Goal: Transaction & Acquisition: Purchase product/service

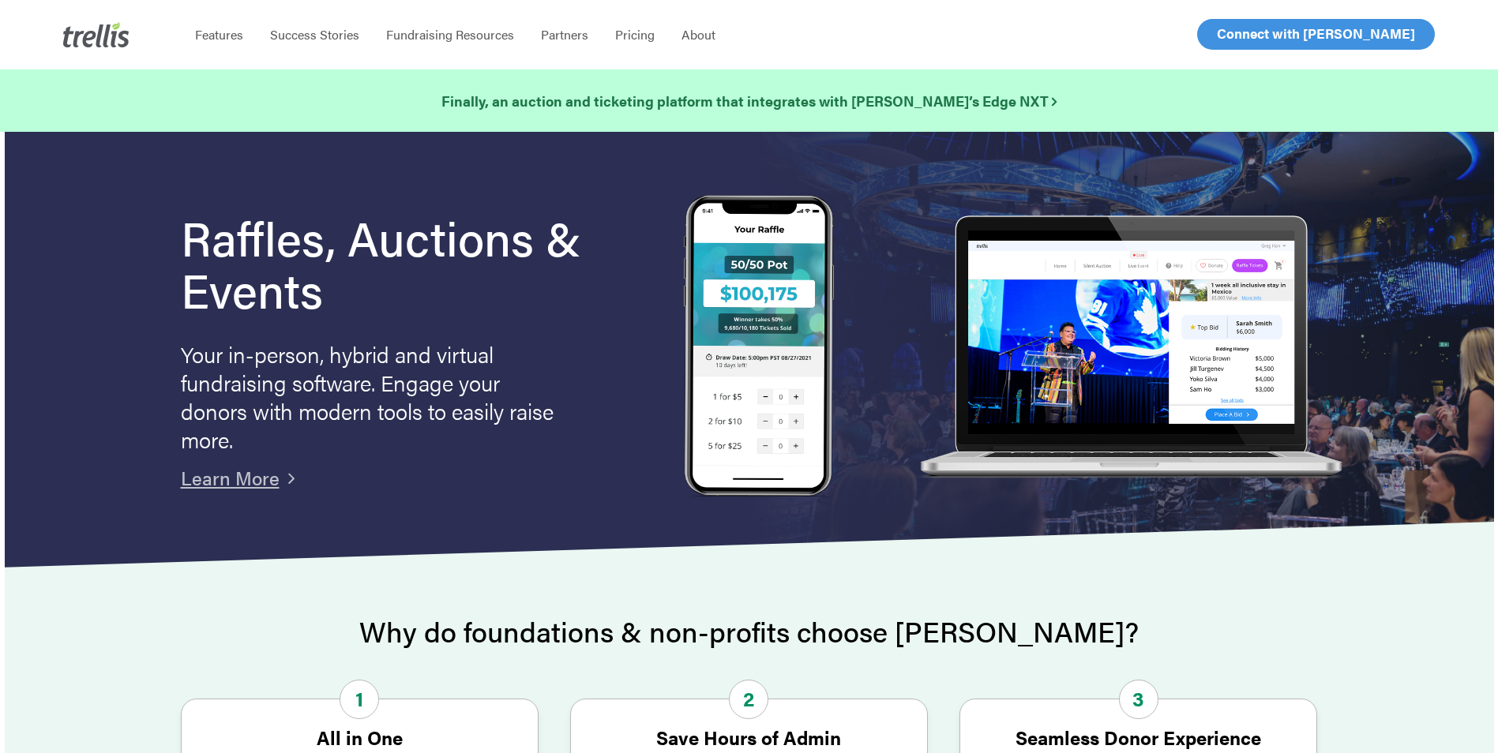
click at [1236, 36] on span "Log In" at bounding box center [1235, 33] width 38 height 19
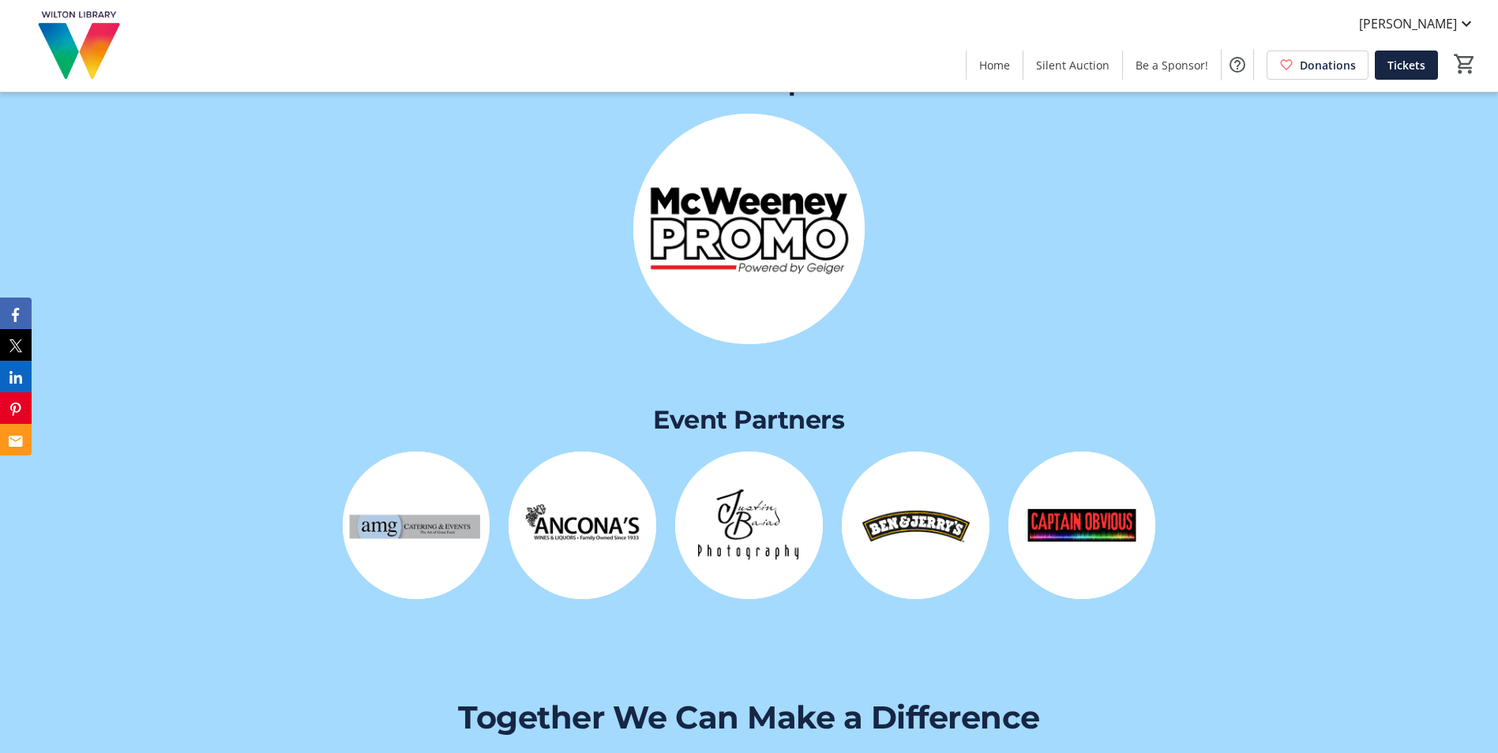
scroll to position [3396, 0]
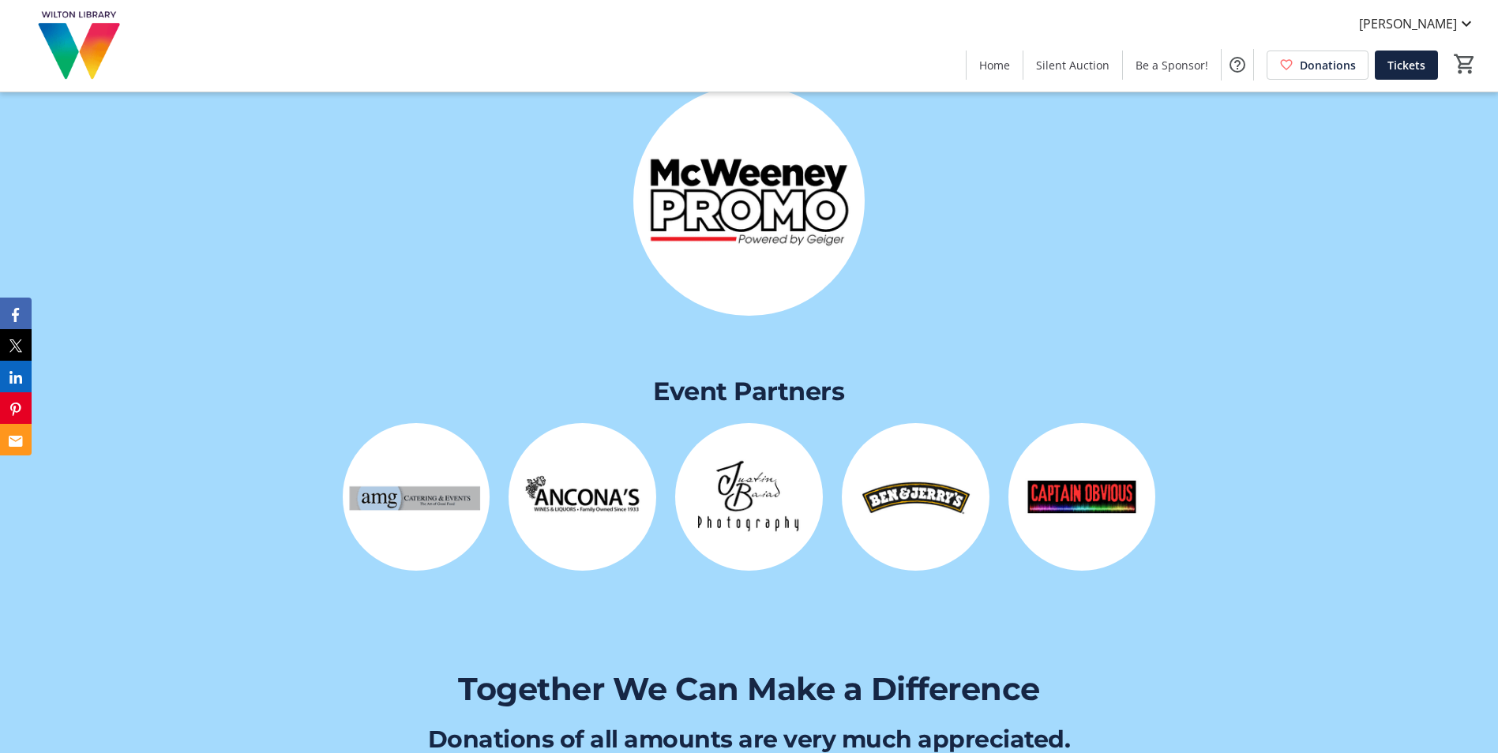
click at [1101, 496] on img at bounding box center [1083, 497] width 148 height 148
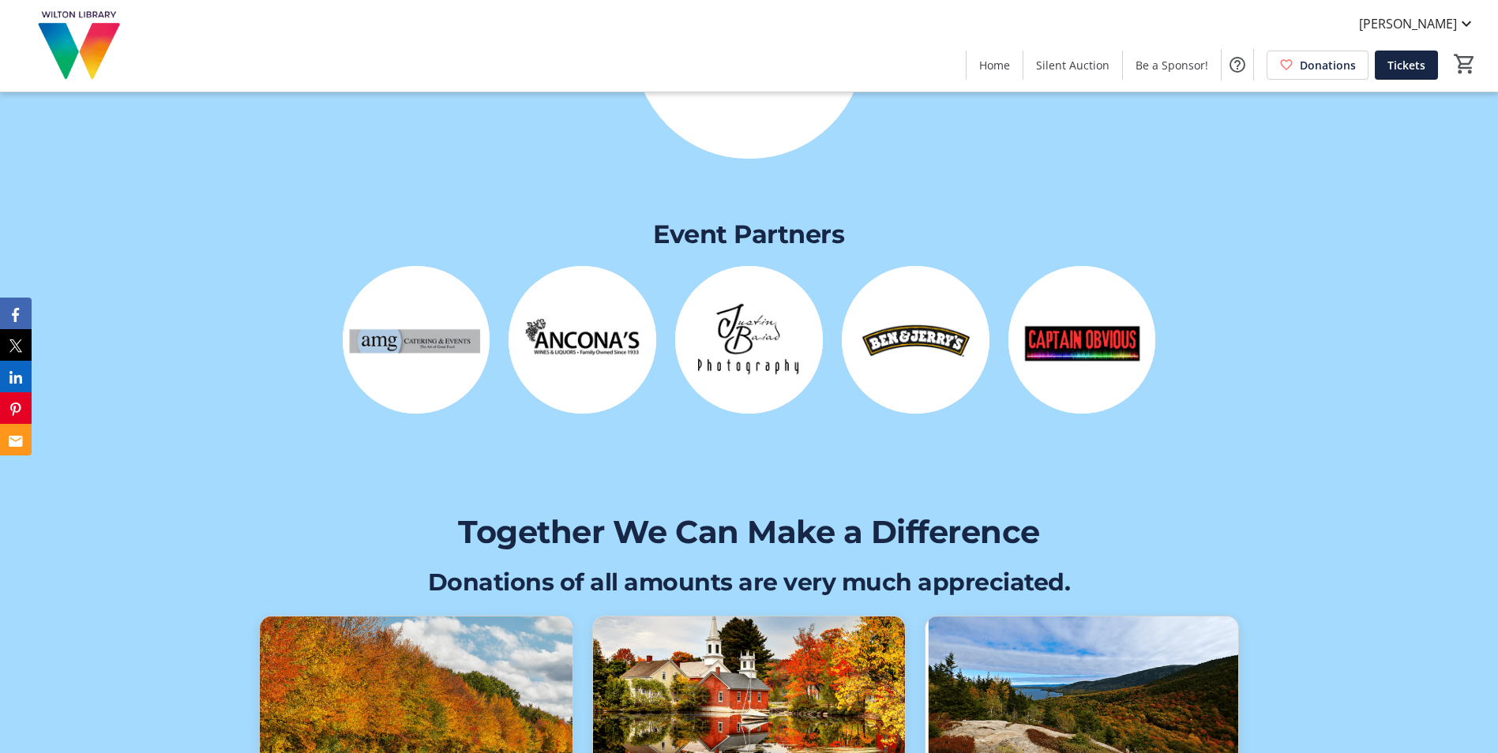
scroll to position [3554, 0]
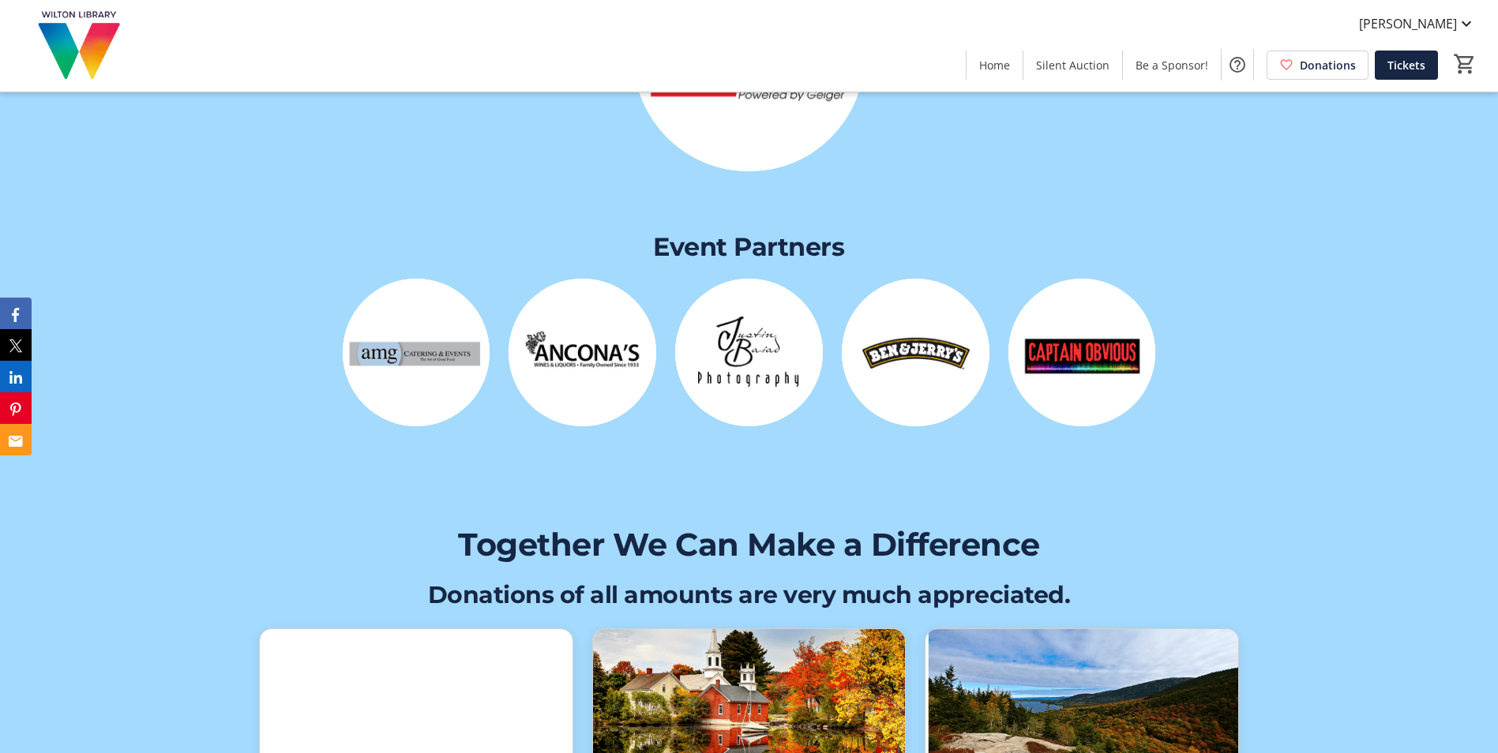
scroll to position [3554, 0]
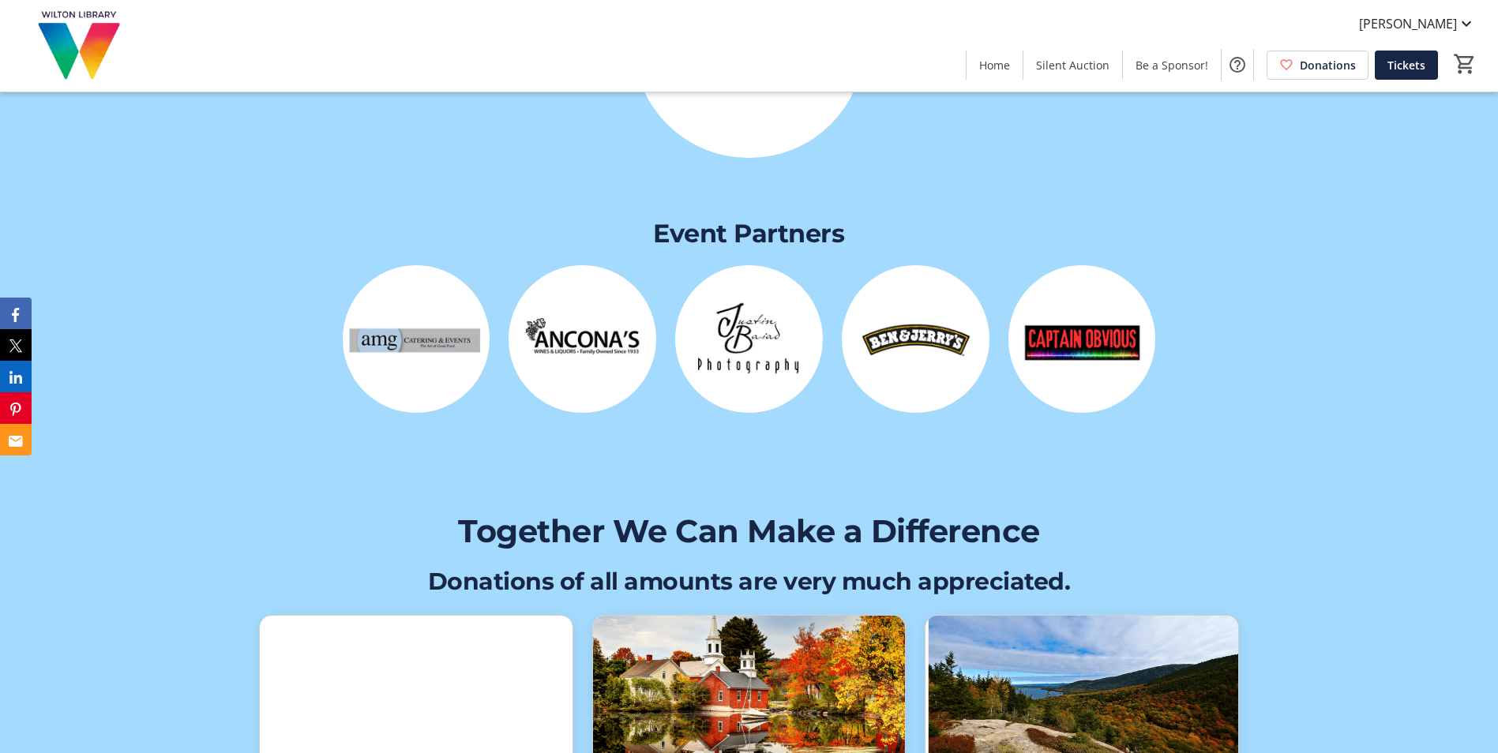
click at [891, 325] on img at bounding box center [916, 339] width 148 height 148
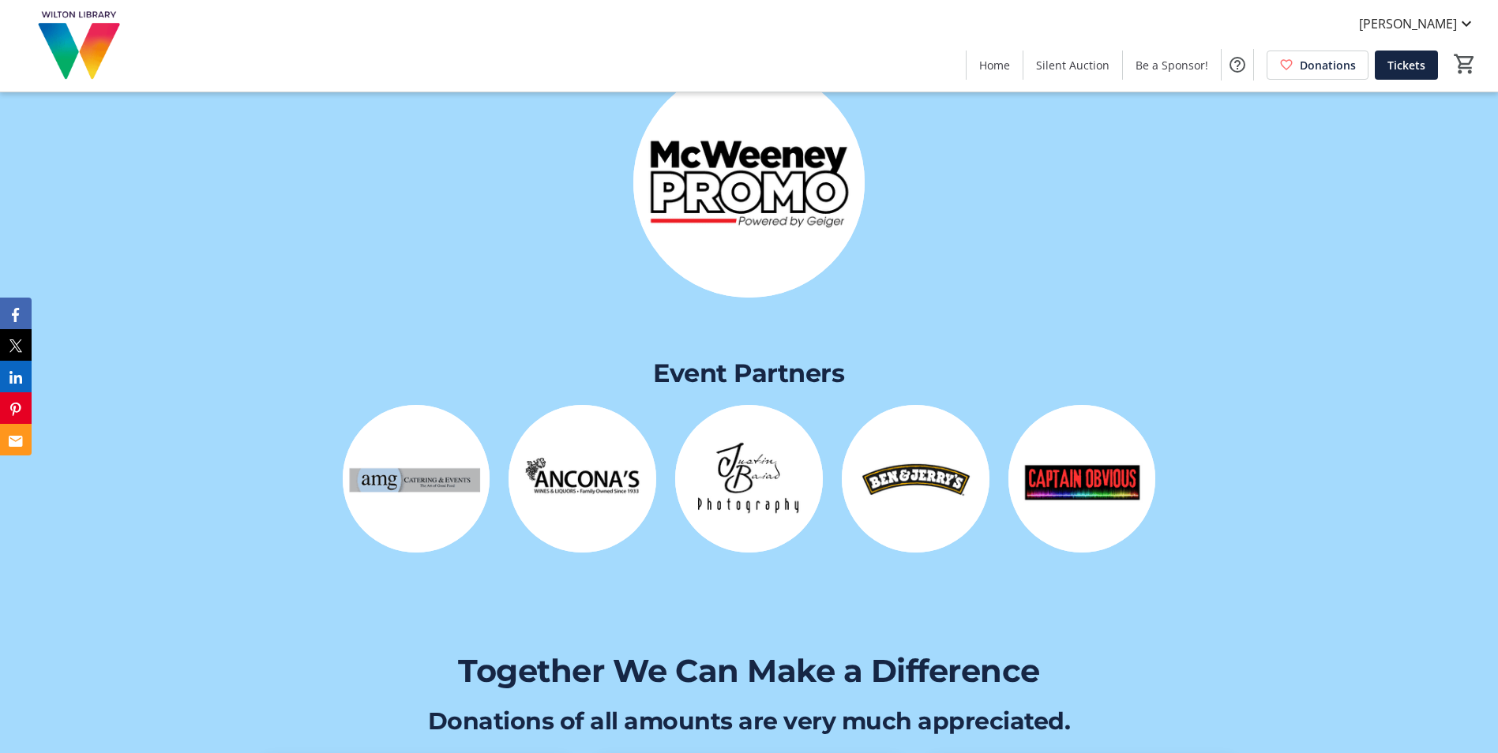
scroll to position [3633, 0]
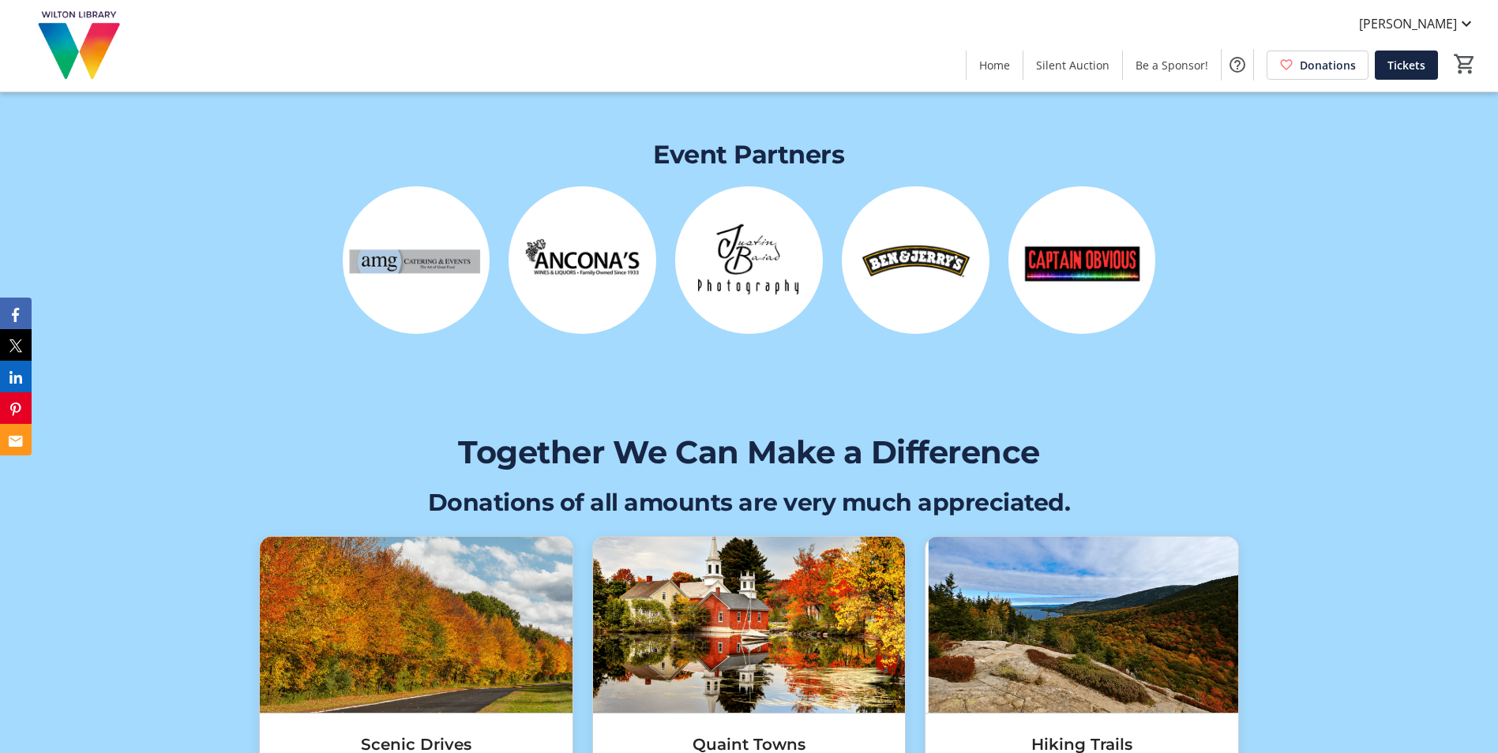
click at [916, 251] on img at bounding box center [916, 260] width 148 height 148
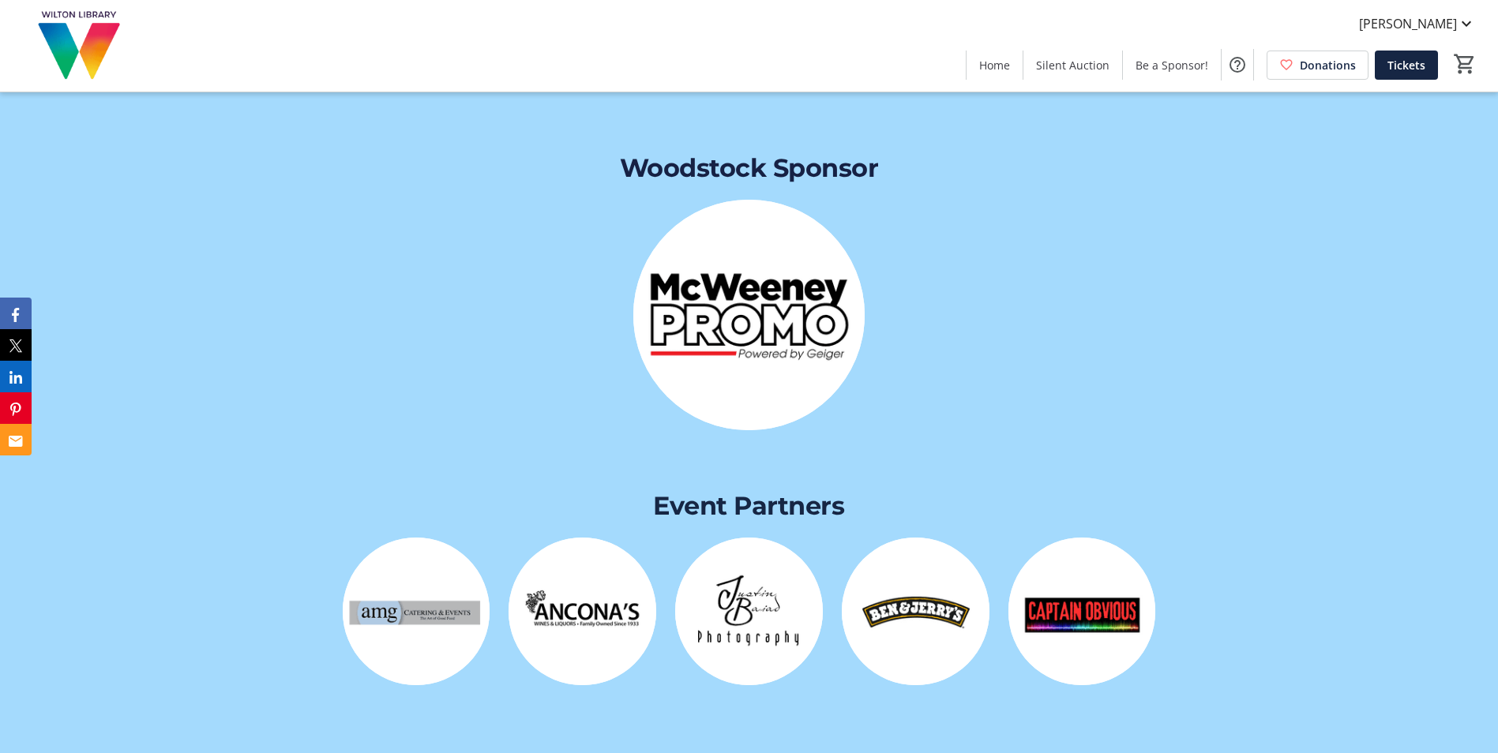
scroll to position [3554, 0]
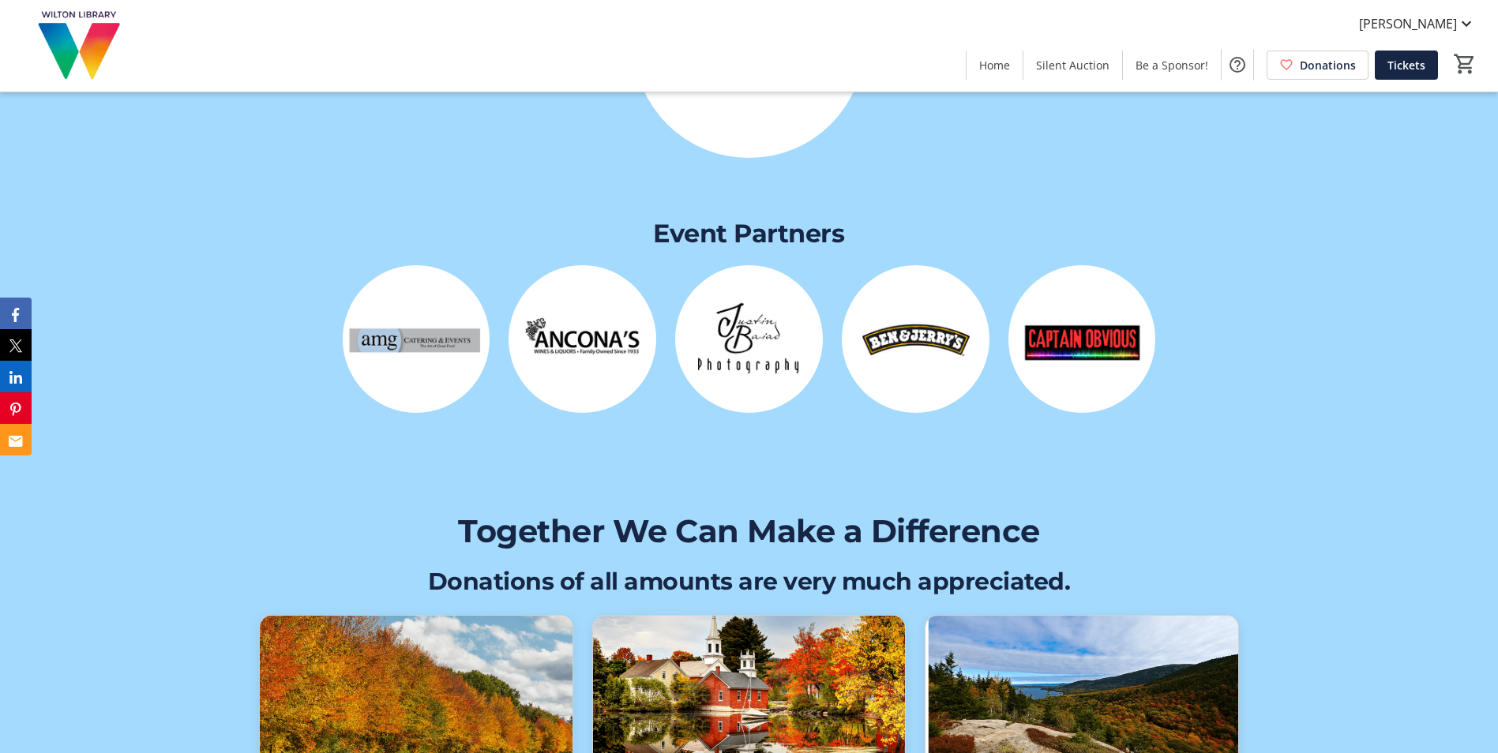
click at [898, 329] on img at bounding box center [916, 339] width 148 height 148
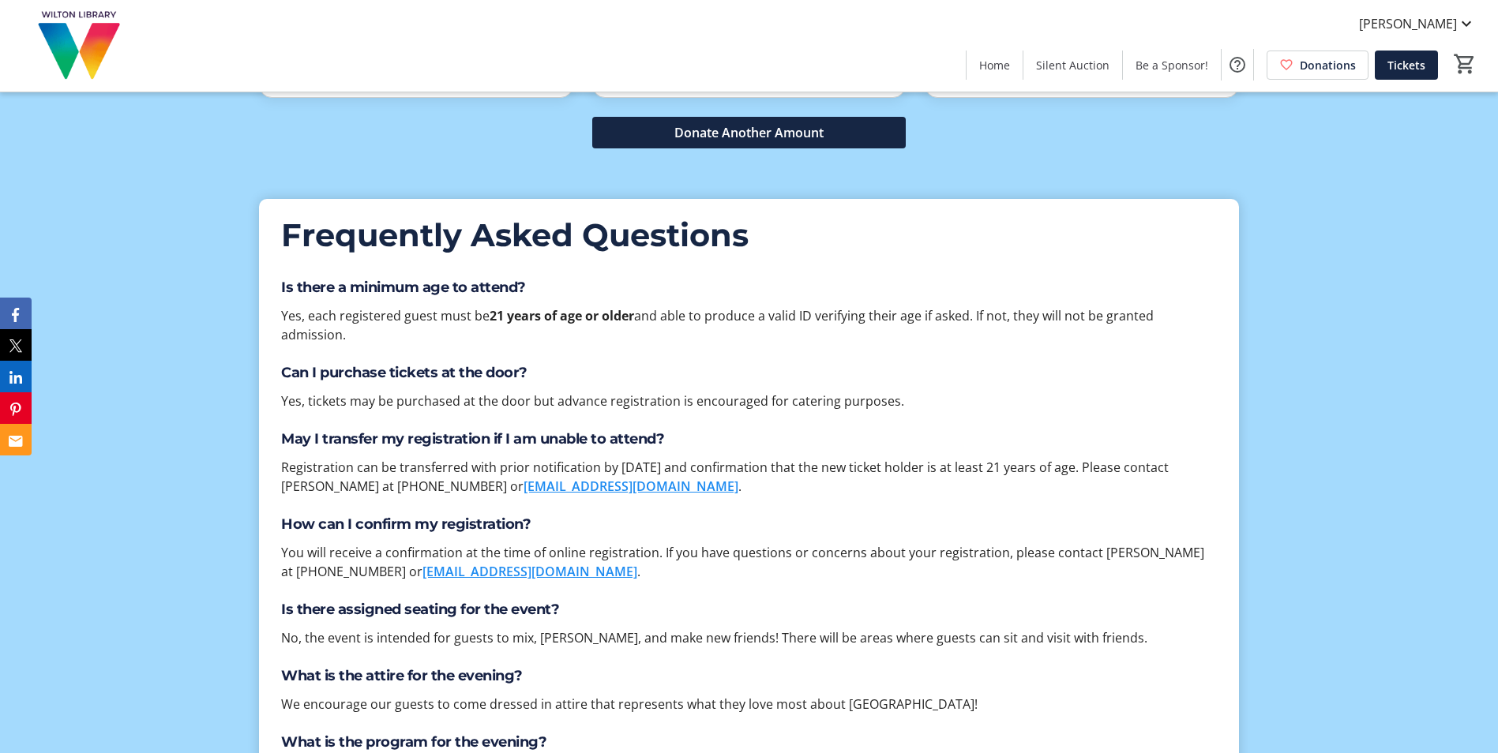
scroll to position [4739, 0]
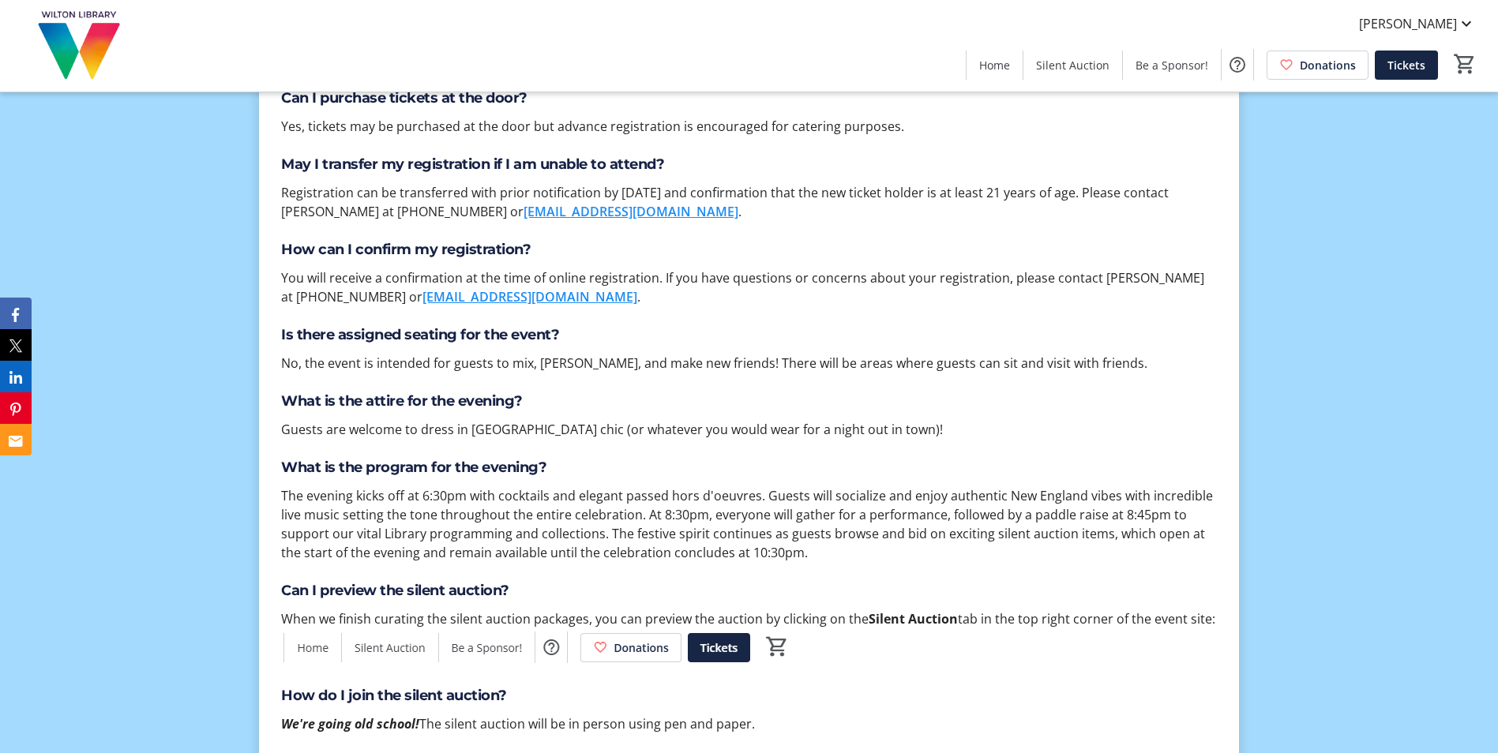
scroll to position [4976, 0]
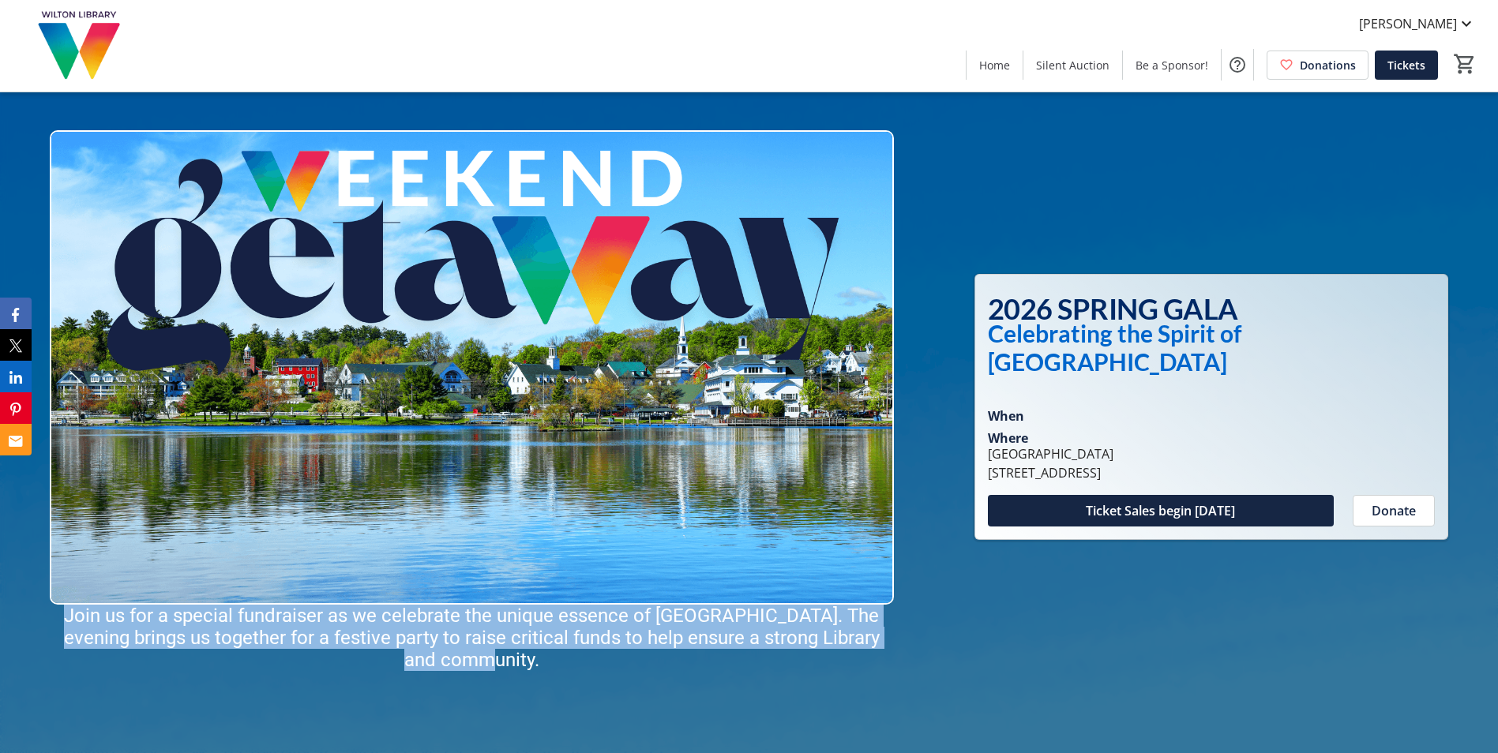
drag, startPoint x: 70, startPoint y: 616, endPoint x: 528, endPoint y: 658, distance: 460.0
click at [528, 658] on p "Join us for a special fundraiser as we celebrate the unique essence of [GEOGRAP…" at bounding box center [472, 638] width 844 height 66
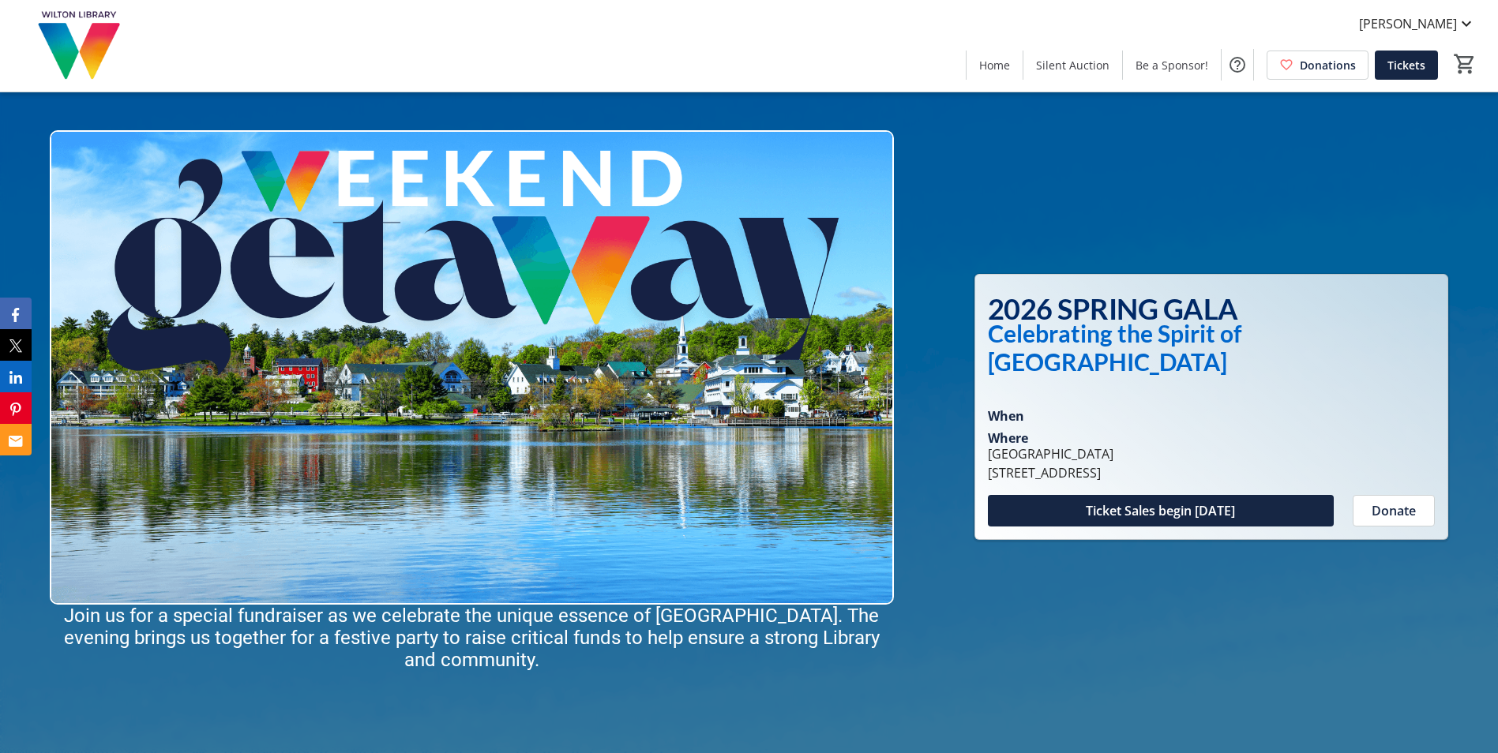
click at [981, 197] on div at bounding box center [749, 376] width 1498 height 753
click at [1306, 66] on span "Donations" at bounding box center [1328, 65] width 56 height 17
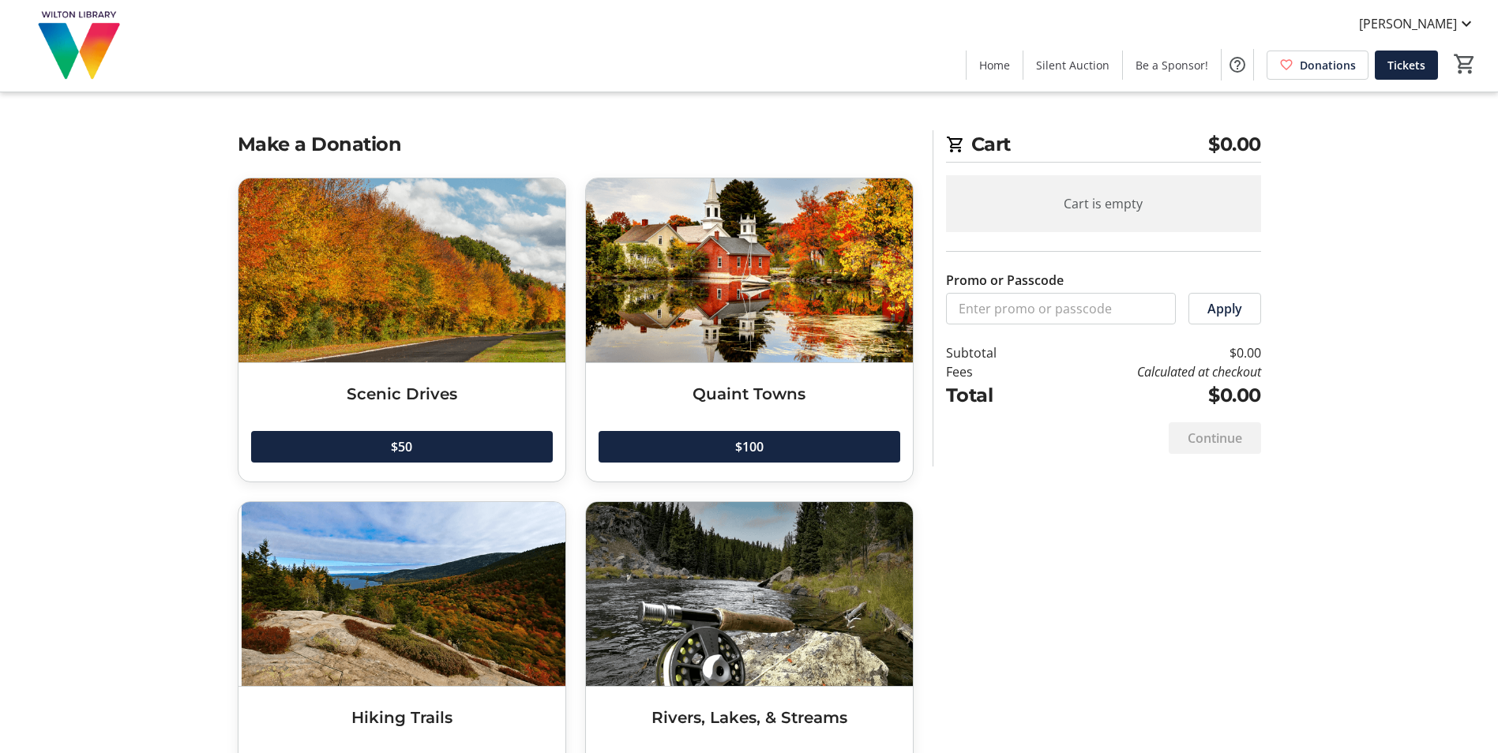
click at [994, 60] on span "Home" at bounding box center [994, 65] width 31 height 17
